Goal: Information Seeking & Learning: Learn about a topic

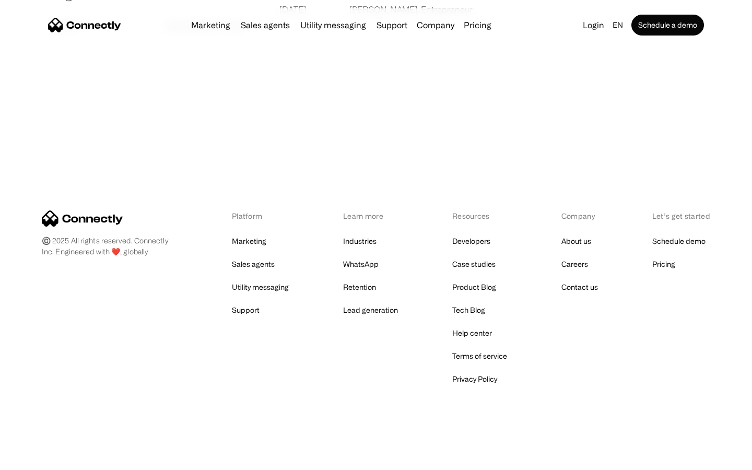
scroll to position [2006, 0]
